Goal: Understand process/instructions: Learn how to perform a task or action

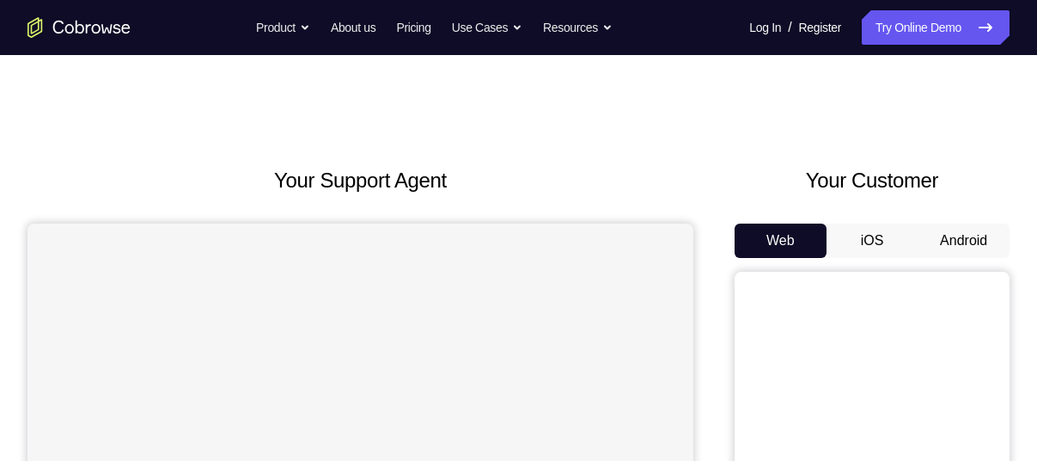
scroll to position [162, 0]
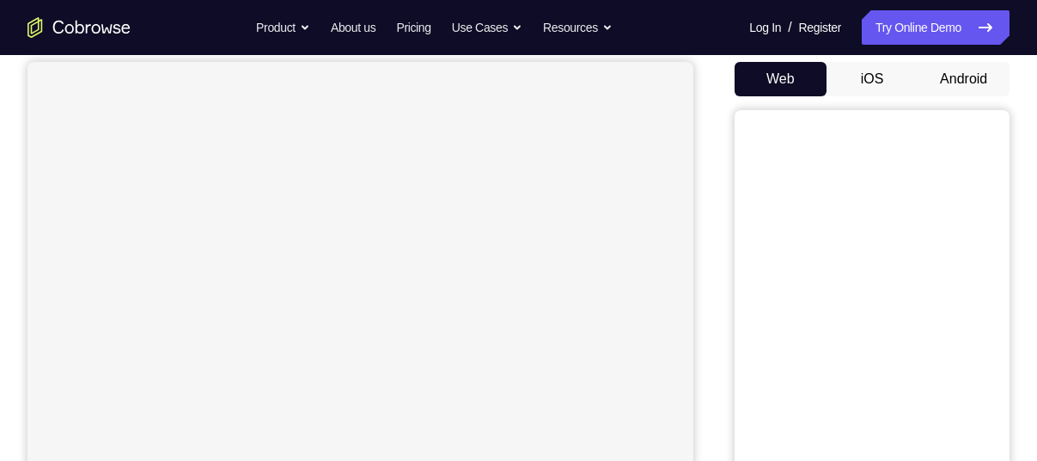
click at [978, 73] on button "Android" at bounding box center [964, 79] width 92 height 34
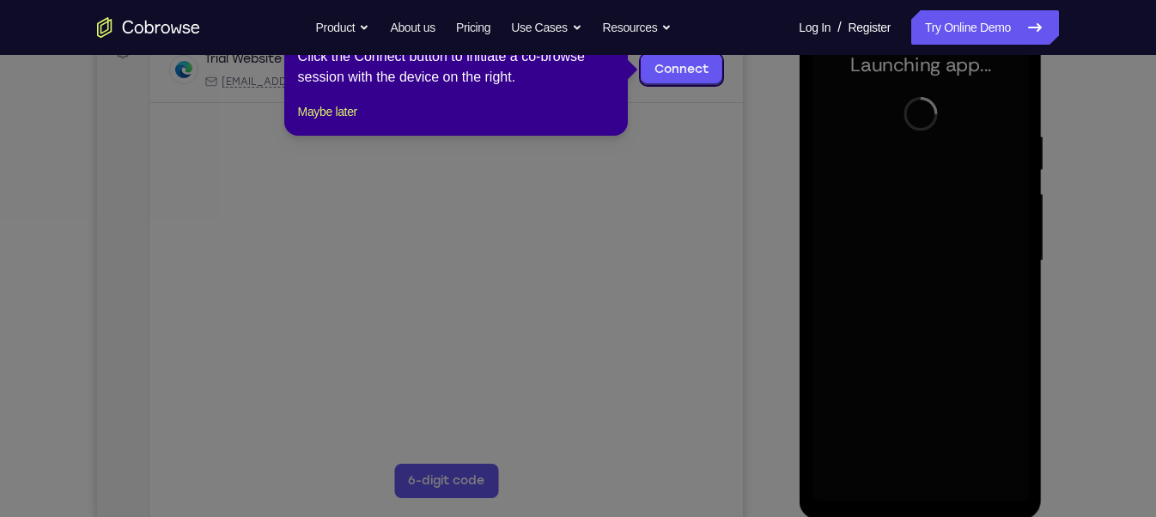
scroll to position [278, 0]
click at [347, 117] on div "1 of 8 × Click the Connect button to initiate a co-browse session with the devi…" at bounding box center [456, 68] width 344 height 134
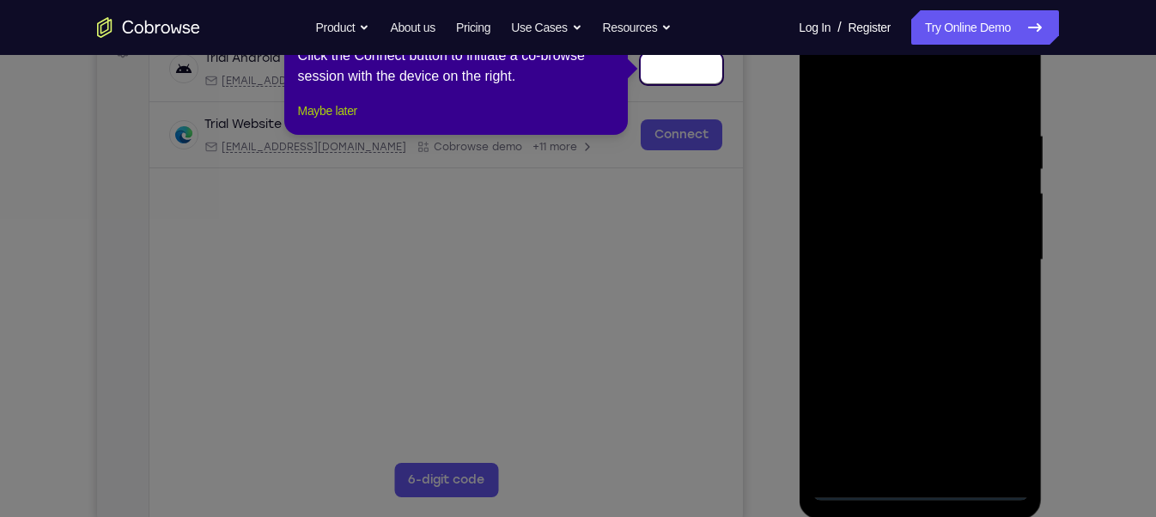
click at [345, 121] on button "Maybe later" at bounding box center [327, 111] width 59 height 21
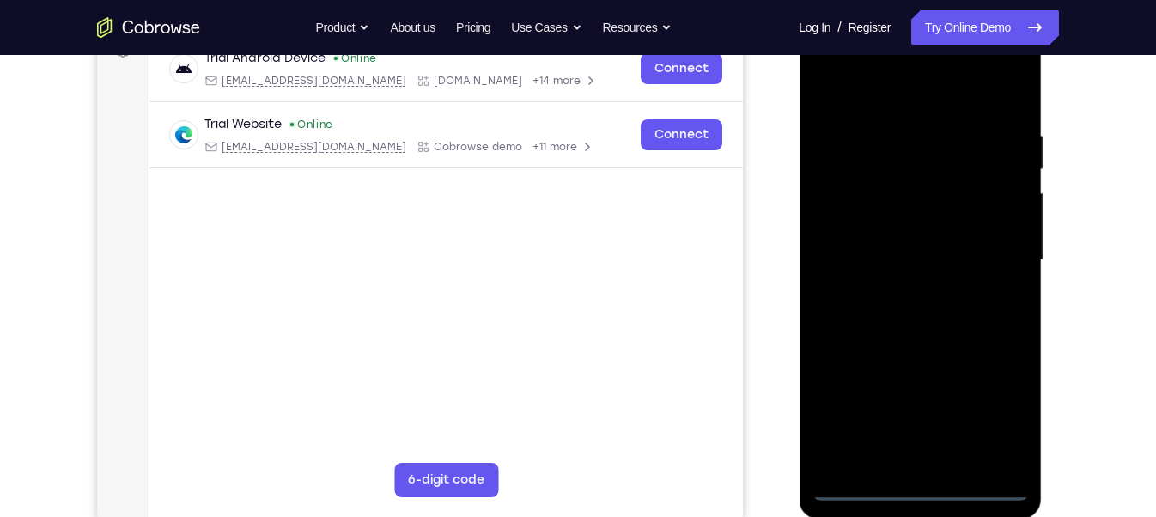
click at [923, 460] on div at bounding box center [920, 260] width 217 height 481
click at [1007, 406] on div at bounding box center [920, 260] width 217 height 481
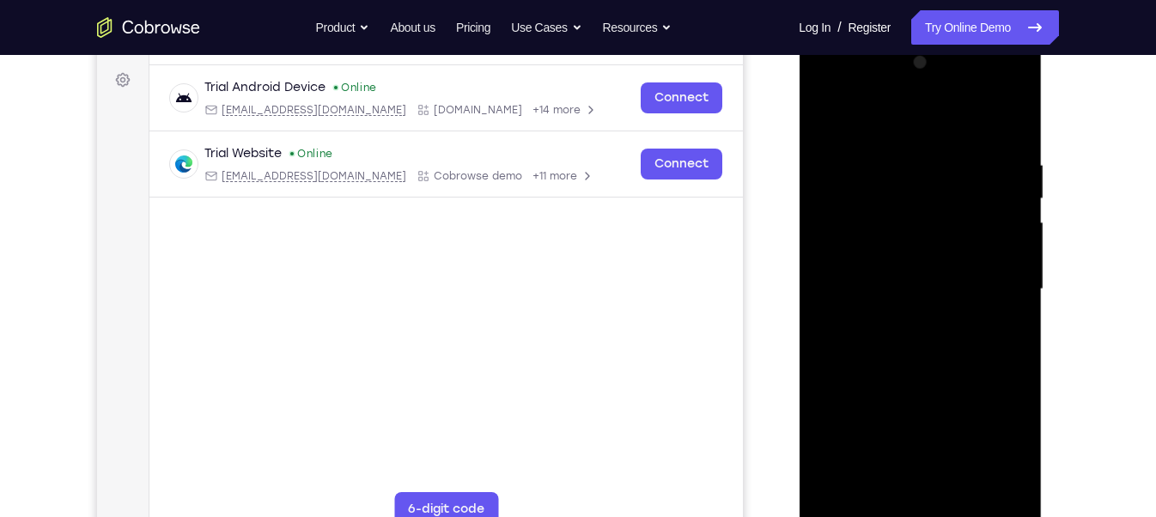
scroll to position [249, 0]
click at [824, 86] on div at bounding box center [920, 288] width 217 height 481
click at [988, 288] on div at bounding box center [920, 288] width 217 height 481
click at [902, 316] on div at bounding box center [920, 288] width 217 height 481
click at [900, 265] on div at bounding box center [920, 288] width 217 height 481
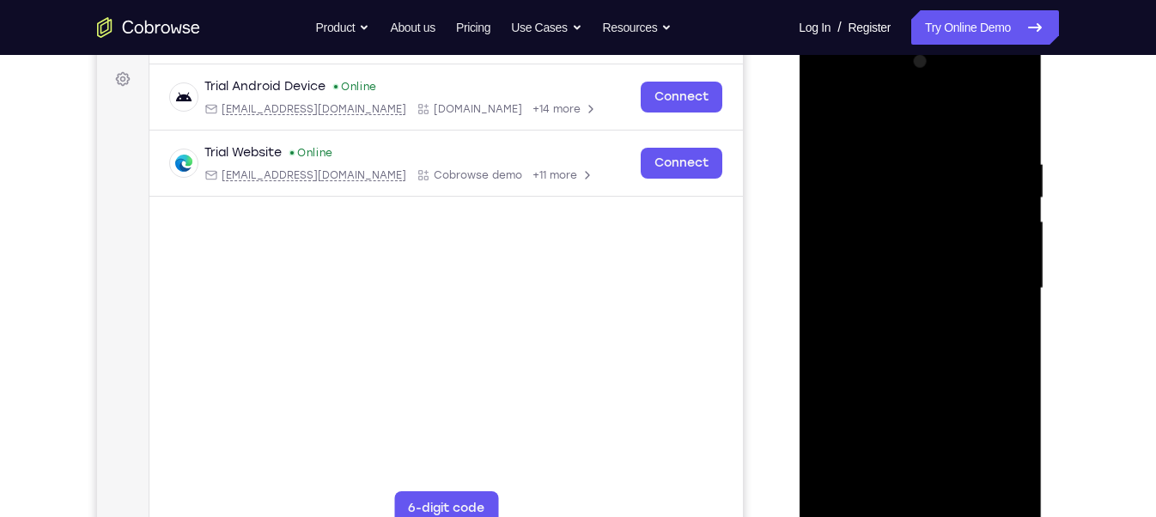
click at [900, 247] on div at bounding box center [920, 288] width 217 height 481
click at [888, 292] on div at bounding box center [920, 288] width 217 height 481
click at [929, 345] on div at bounding box center [920, 288] width 217 height 481
click at [934, 328] on div at bounding box center [920, 288] width 217 height 481
click at [879, 340] on div at bounding box center [920, 288] width 217 height 481
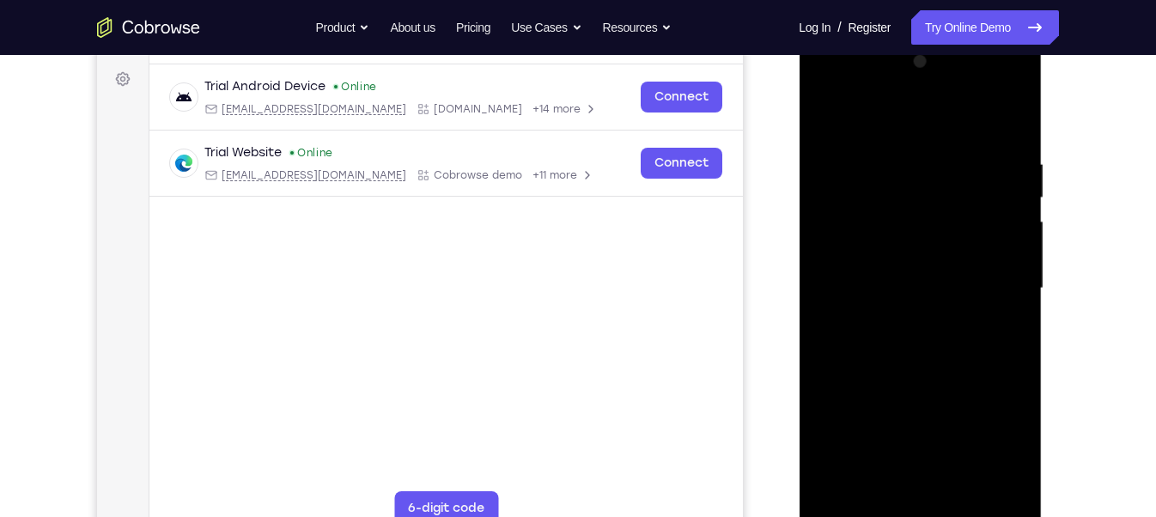
click at [1015, 138] on div at bounding box center [920, 288] width 217 height 481
click at [963, 460] on div at bounding box center [920, 288] width 217 height 481
click at [962, 378] on div at bounding box center [920, 288] width 217 height 481
click at [954, 278] on div at bounding box center [920, 288] width 217 height 481
click at [882, 460] on div at bounding box center [920, 288] width 217 height 481
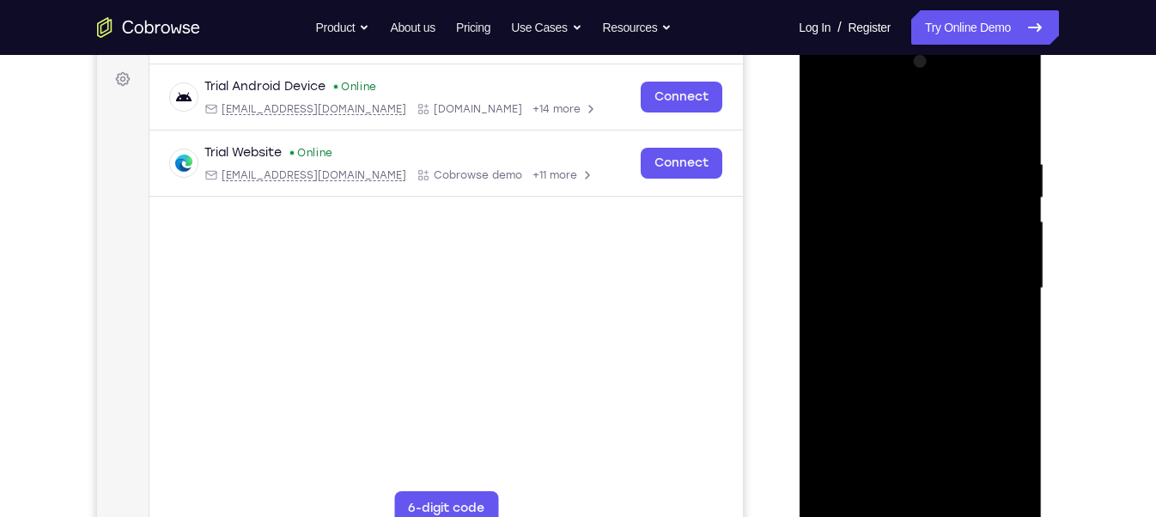
click at [827, 114] on div at bounding box center [920, 288] width 217 height 481
click at [907, 272] on div at bounding box center [920, 288] width 217 height 481
click at [828, 116] on div at bounding box center [920, 288] width 217 height 481
click at [905, 272] on div at bounding box center [920, 288] width 217 height 481
click at [830, 114] on div at bounding box center [920, 288] width 217 height 481
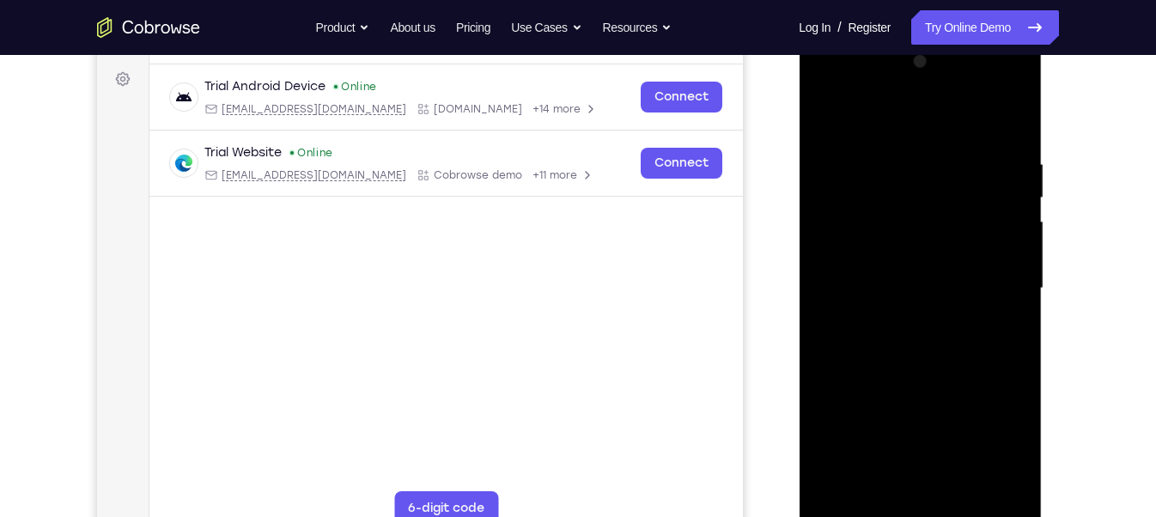
click at [895, 180] on div at bounding box center [920, 288] width 217 height 481
click at [829, 121] on div at bounding box center [920, 288] width 217 height 481
click at [830, 110] on div at bounding box center [920, 288] width 217 height 481
drag, startPoint x: 930, startPoint y: 357, endPoint x: 950, endPoint y: 163, distance: 195.3
click at [950, 163] on div at bounding box center [920, 288] width 217 height 481
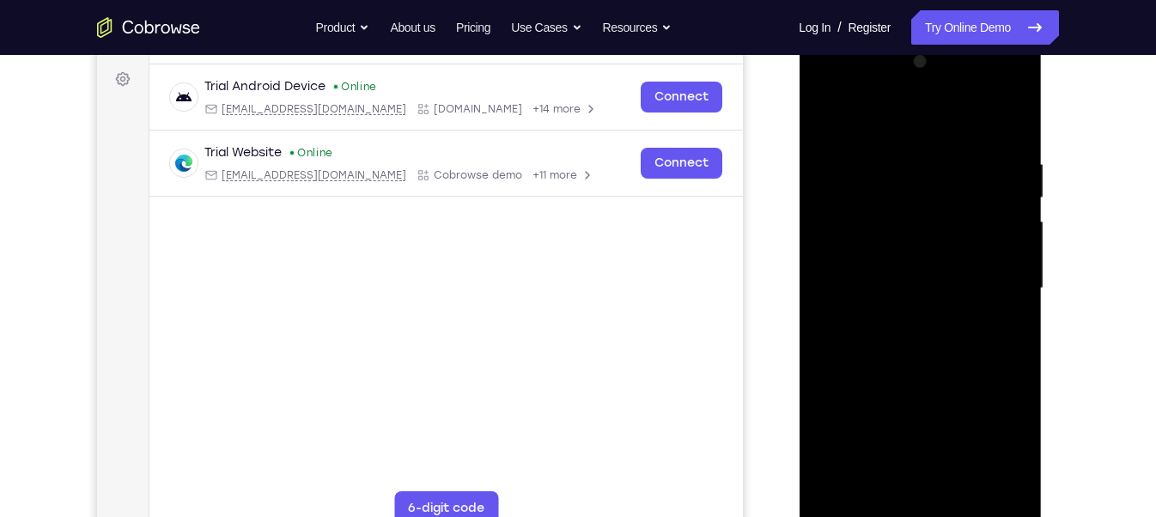
drag, startPoint x: 944, startPoint y: 206, endPoint x: 920, endPoint y: 361, distance: 156.5
click at [920, 361] on div at bounding box center [920, 288] width 217 height 481
click at [1016, 115] on div at bounding box center [920, 288] width 217 height 481
drag, startPoint x: 863, startPoint y: 302, endPoint x: 861, endPoint y: 360, distance: 58.5
click at [861, 360] on div at bounding box center [920, 288] width 217 height 481
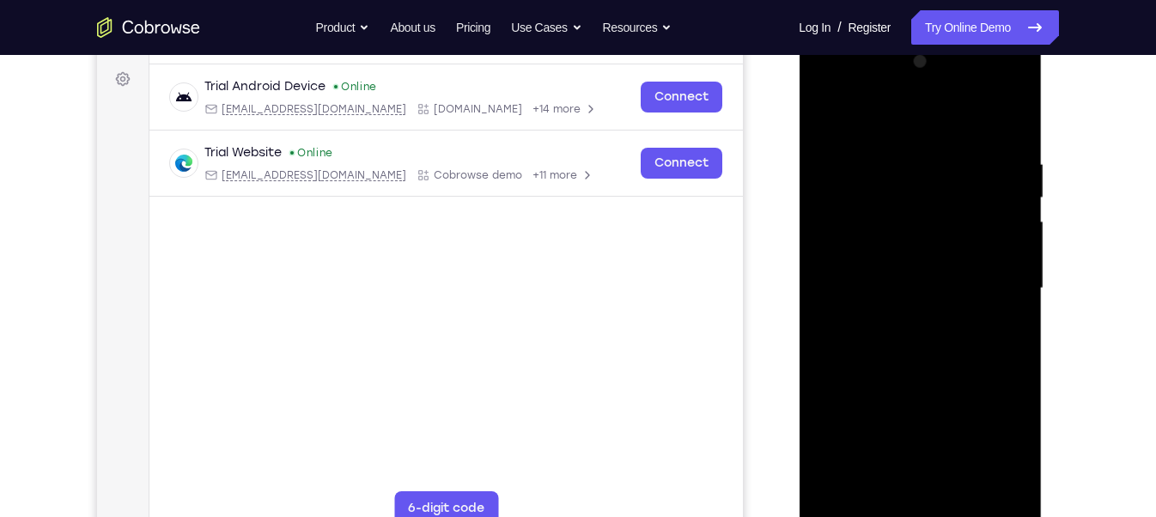
click at [833, 110] on div at bounding box center [920, 288] width 217 height 481
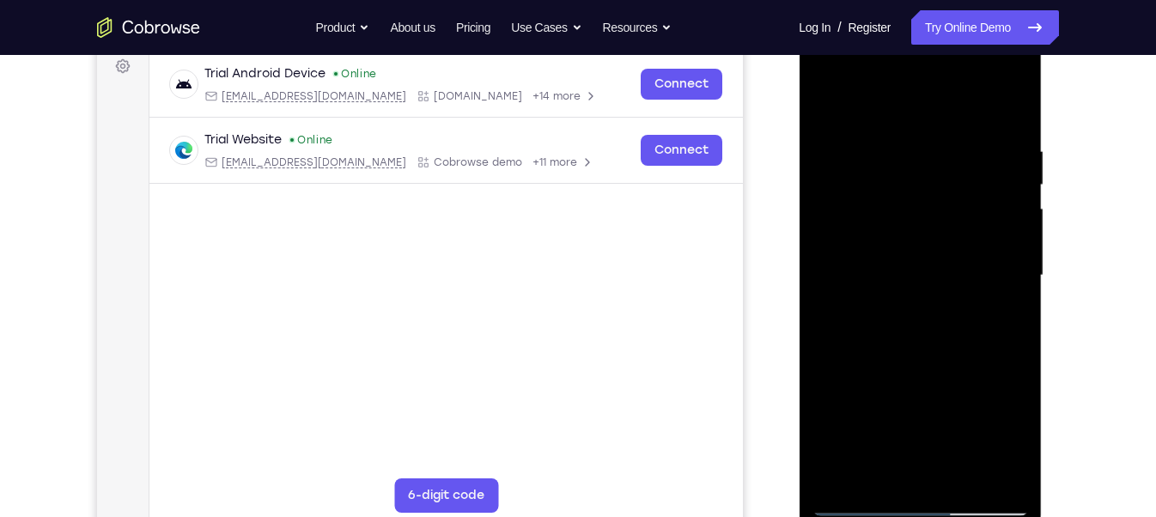
scroll to position [262, 0]
click at [992, 460] on div at bounding box center [920, 275] width 217 height 481
click at [839, 460] on div at bounding box center [920, 275] width 217 height 481
click at [902, 136] on div at bounding box center [920, 275] width 217 height 481
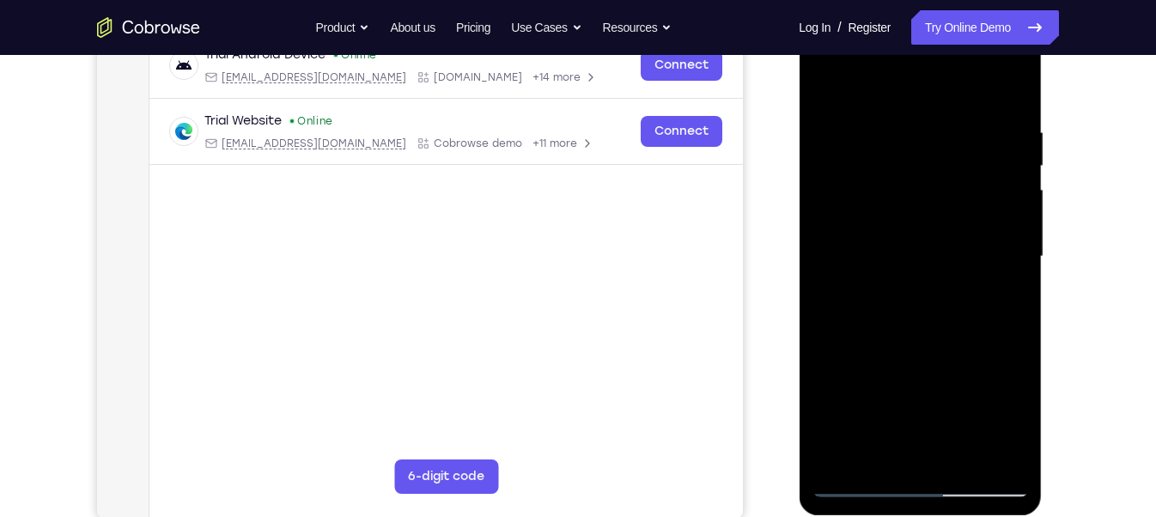
scroll to position [279, 0]
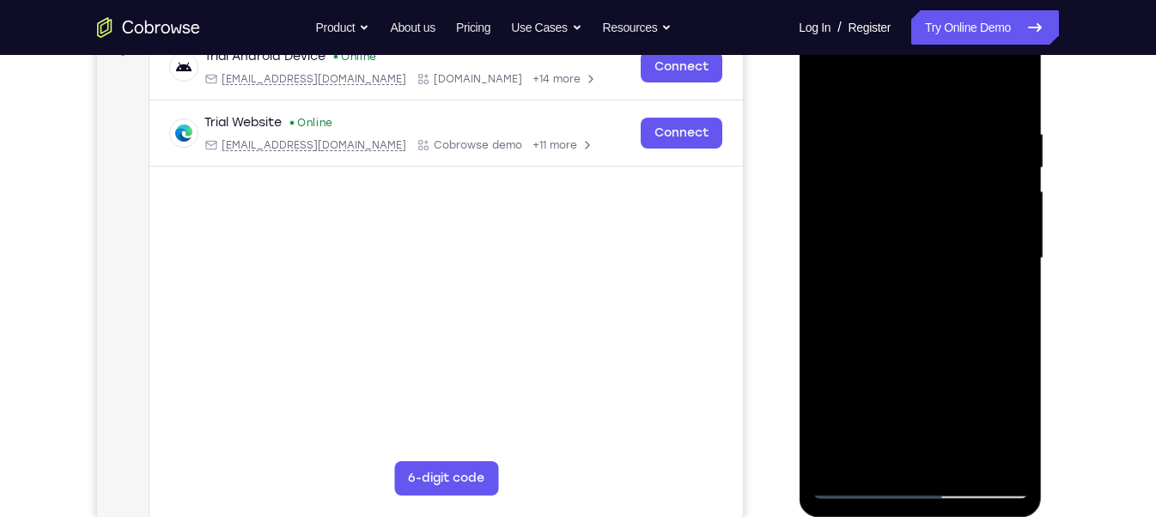
click at [990, 454] on div at bounding box center [920, 258] width 217 height 481
click at [1016, 281] on div at bounding box center [920, 258] width 217 height 481
click at [995, 267] on div at bounding box center [920, 258] width 217 height 481
click at [842, 268] on div at bounding box center [920, 258] width 217 height 481
click at [1016, 230] on div at bounding box center [920, 258] width 217 height 481
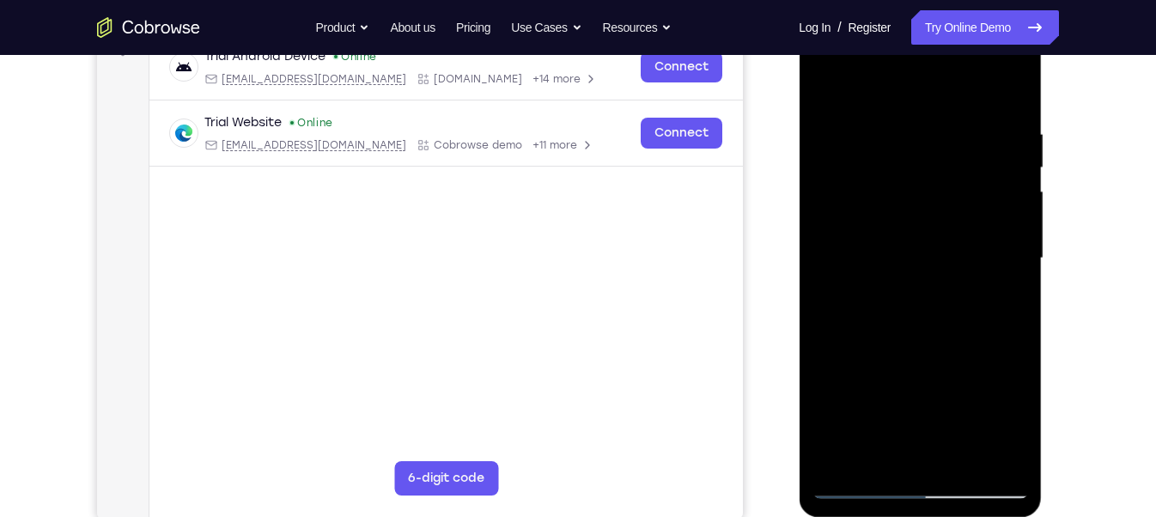
click at [1016, 230] on div at bounding box center [920, 258] width 217 height 481
click at [1004, 223] on div at bounding box center [920, 258] width 217 height 481
click at [949, 240] on div at bounding box center [920, 258] width 217 height 481
click at [921, 237] on div at bounding box center [920, 258] width 217 height 481
click at [1020, 271] on div at bounding box center [920, 258] width 217 height 481
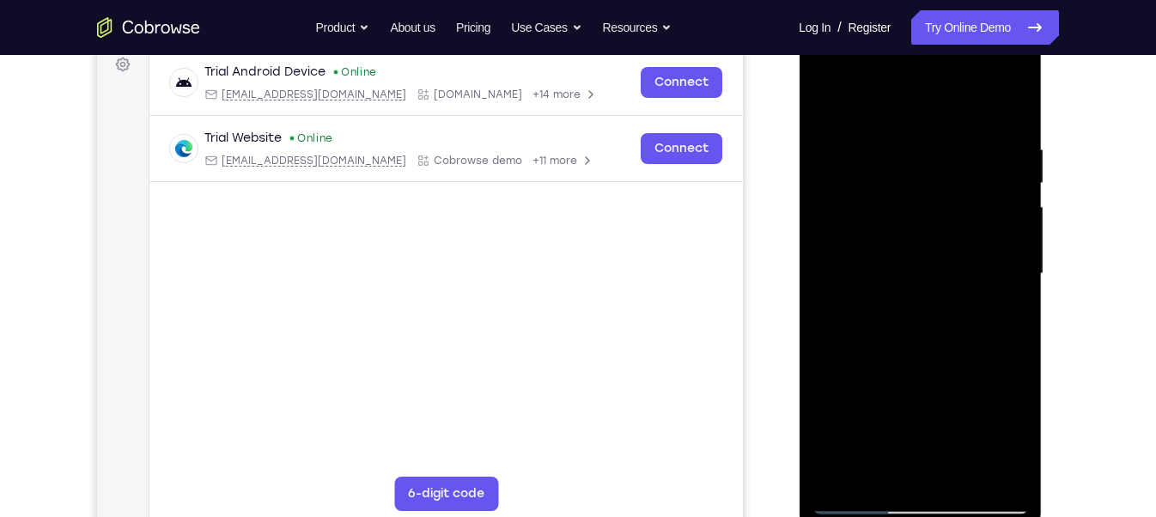
scroll to position [265, 0]
click at [1021, 284] on div at bounding box center [920, 273] width 217 height 481
click at [823, 284] on div at bounding box center [920, 273] width 217 height 481
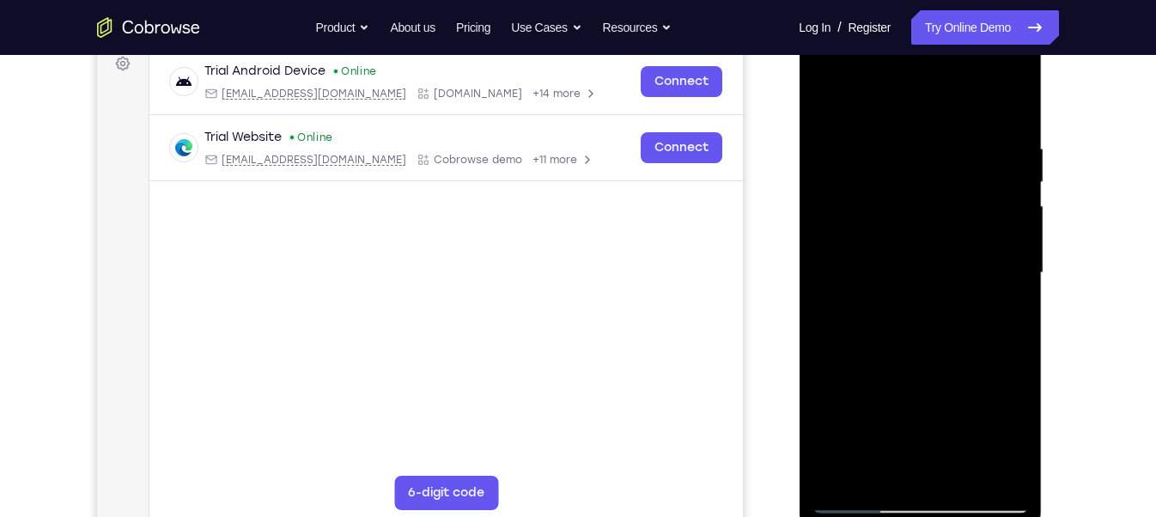
click at [827, 94] on div at bounding box center [920, 273] width 217 height 481
click at [1013, 216] on div at bounding box center [920, 273] width 217 height 481
drag, startPoint x: 1013, startPoint y: 216, endPoint x: 900, endPoint y: 233, distance: 113.9
click at [907, 231] on div at bounding box center [920, 273] width 217 height 481
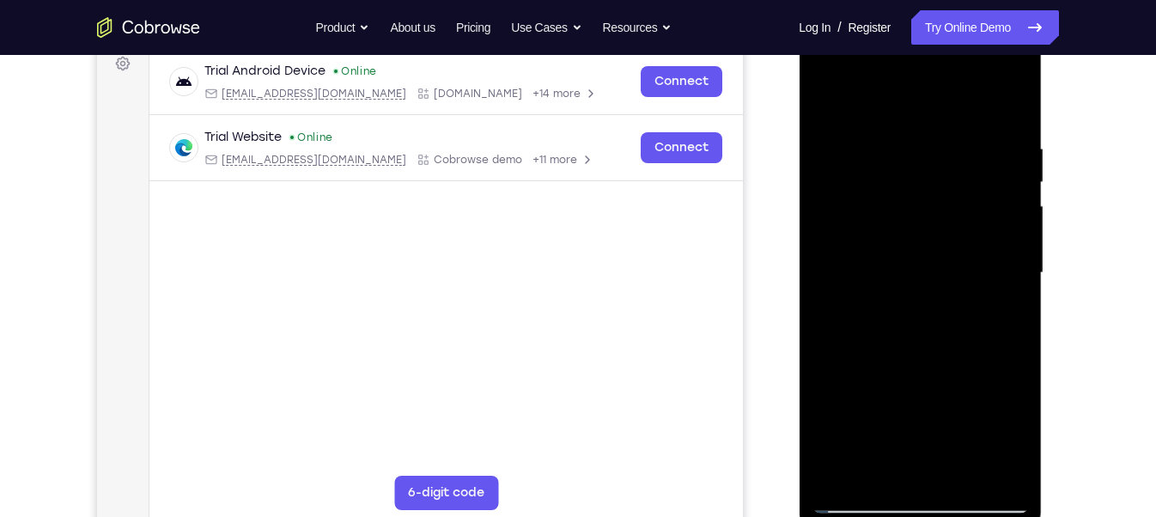
click at [832, 290] on div at bounding box center [920, 273] width 217 height 481
click at [827, 333] on div at bounding box center [920, 273] width 217 height 481
click at [1001, 246] on div at bounding box center [920, 273] width 217 height 481
click at [1001, 247] on div at bounding box center [920, 273] width 217 height 481
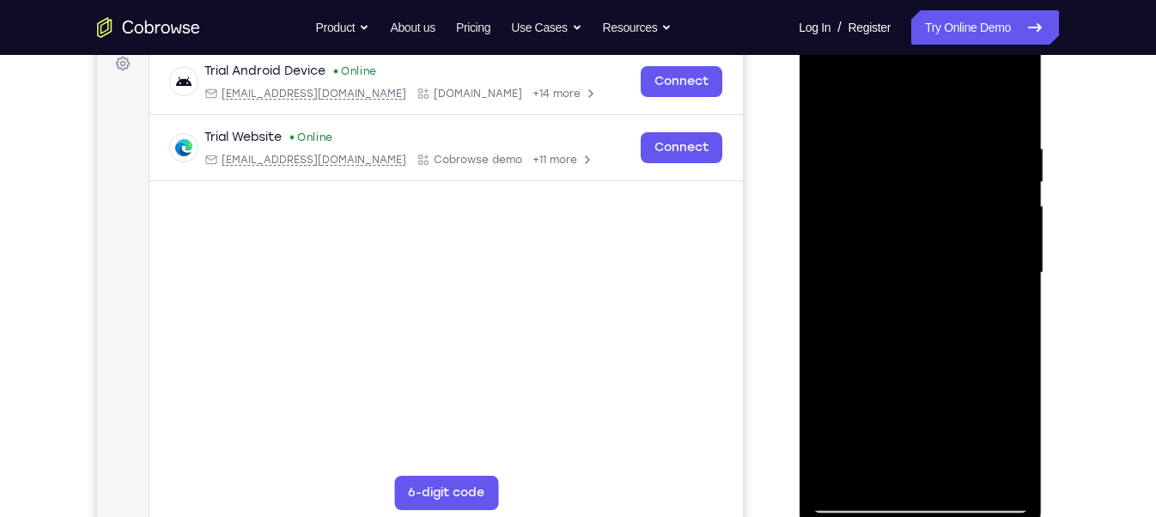
click at [1001, 247] on div at bounding box center [920, 273] width 217 height 481
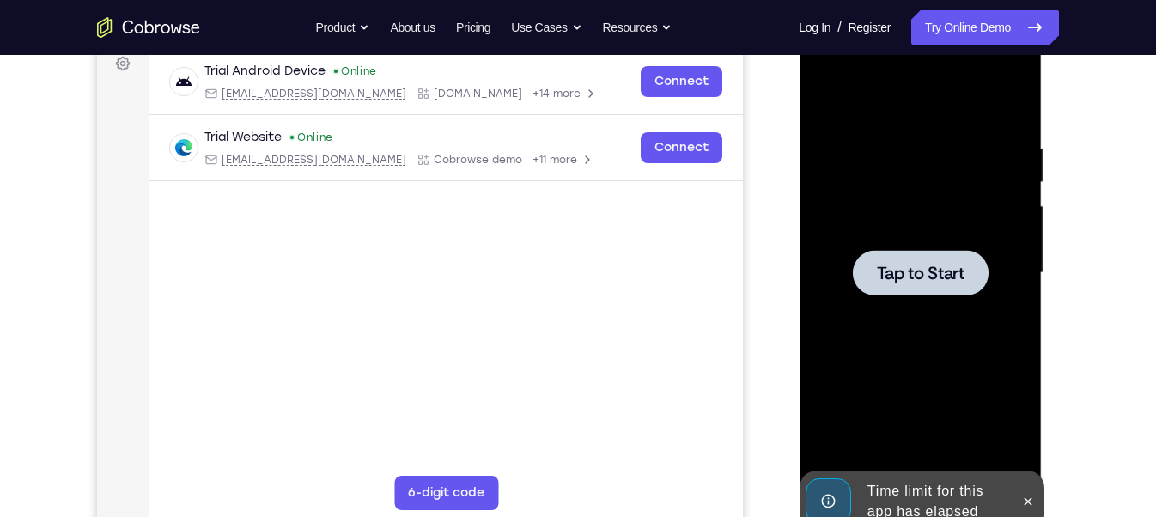
click at [831, 291] on div at bounding box center [920, 273] width 217 height 481
